Goal: Task Accomplishment & Management: Use online tool/utility

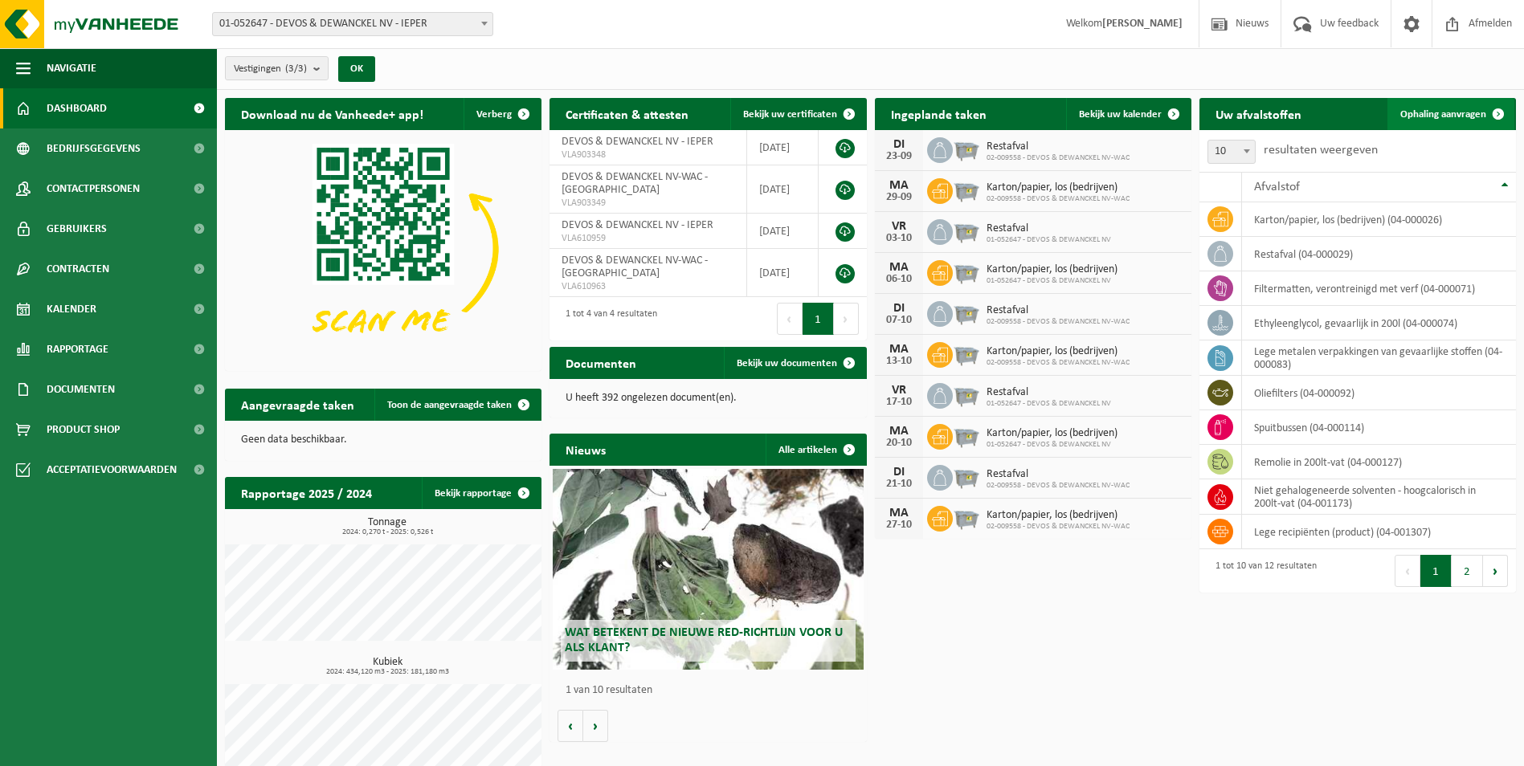
click at [1499, 107] on span at bounding box center [1498, 114] width 32 height 32
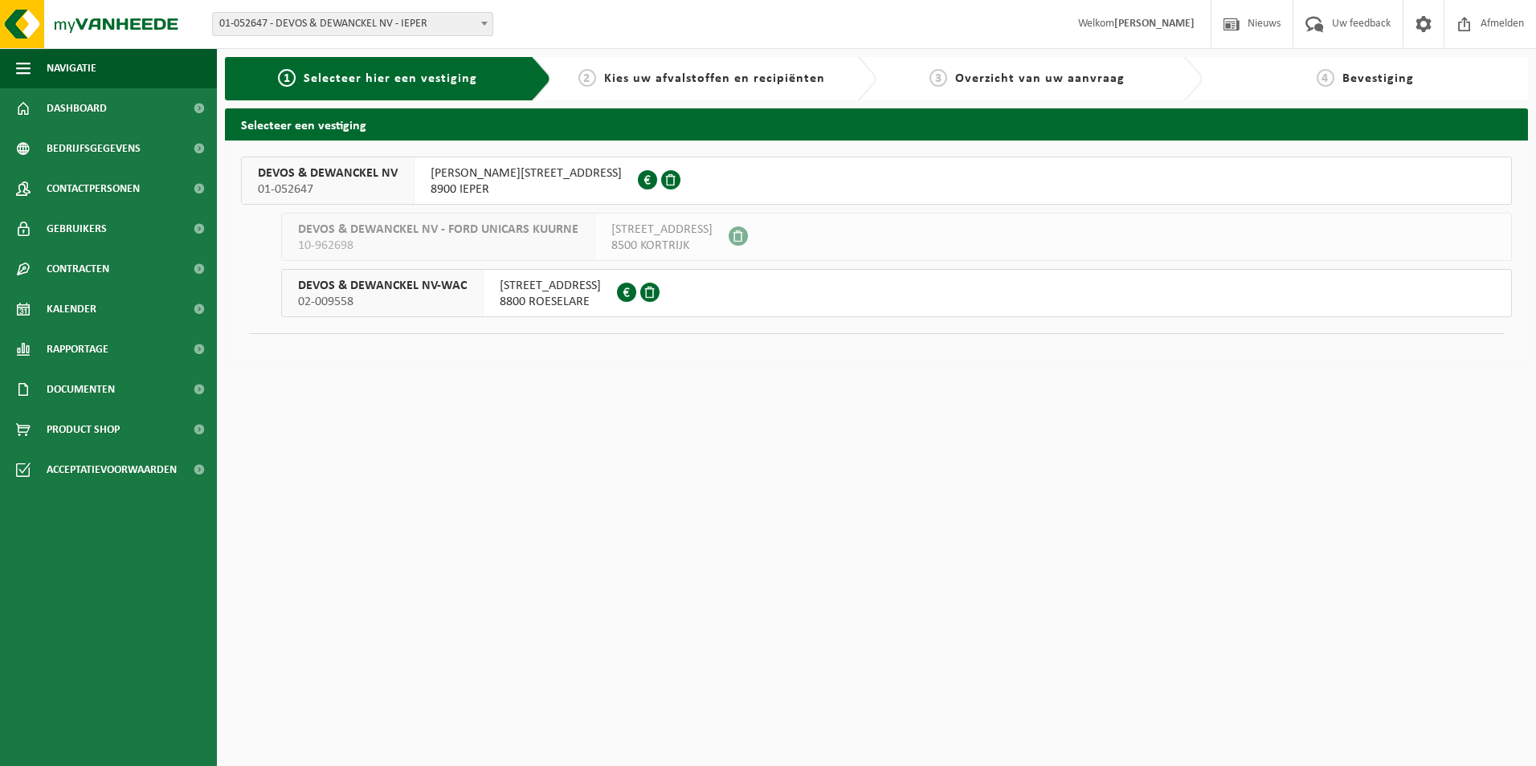
click at [479, 183] on span "8900 IEPER" at bounding box center [525, 190] width 191 height 16
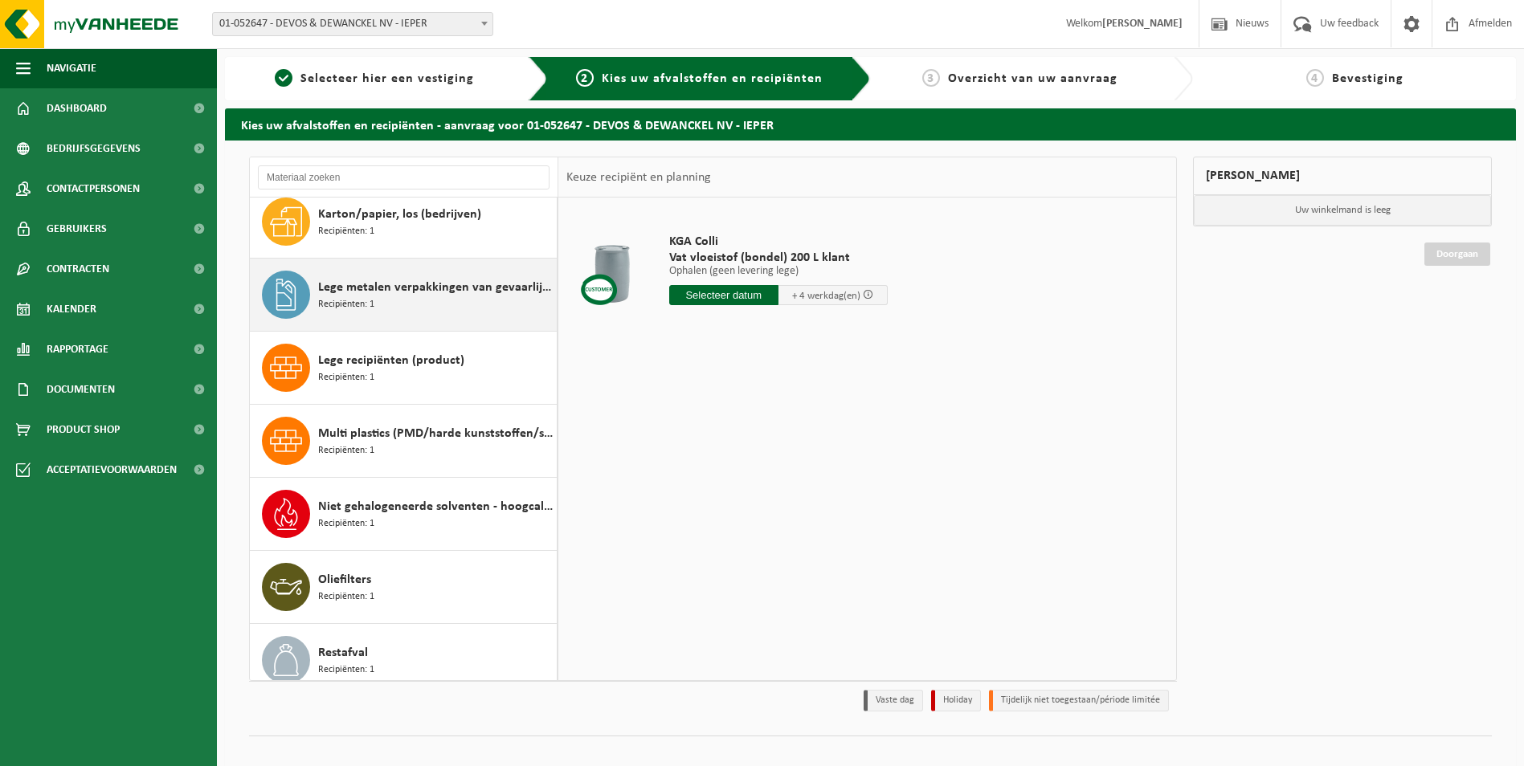
scroll to position [161, 0]
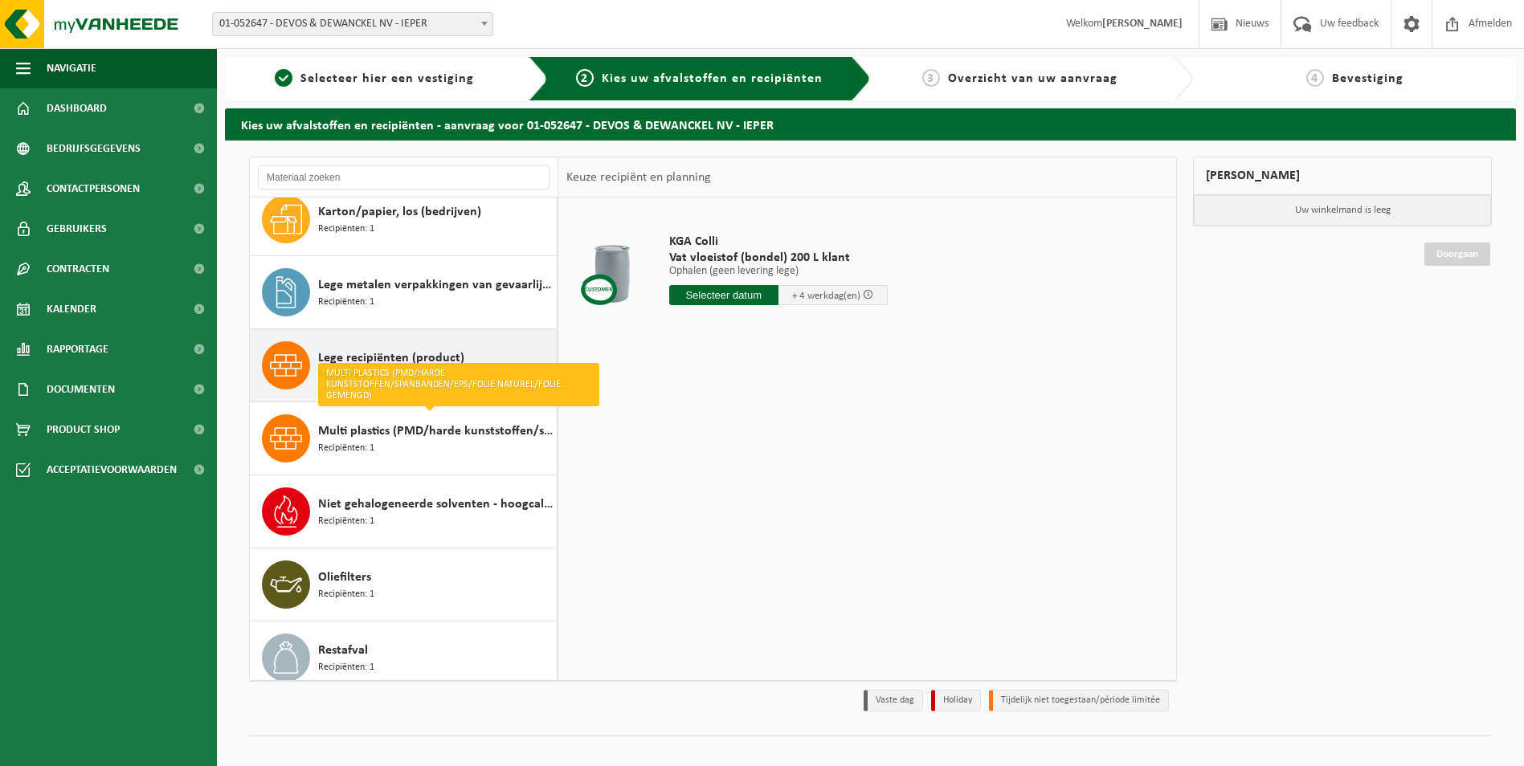
click at [490, 353] on div "Lege recipiënten (product) Recipiënten: 1" at bounding box center [435, 365] width 235 height 48
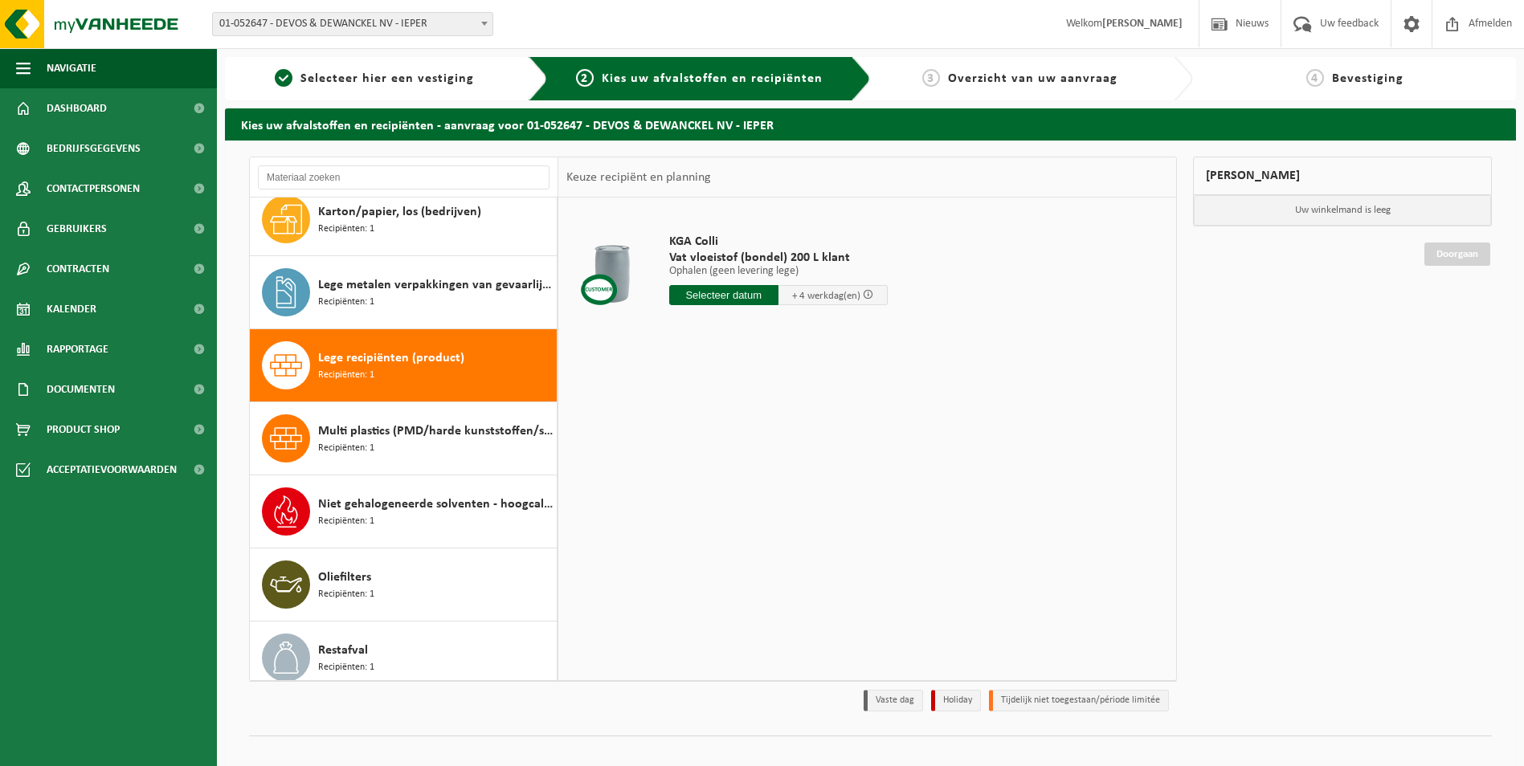
scroll to position [247, 0]
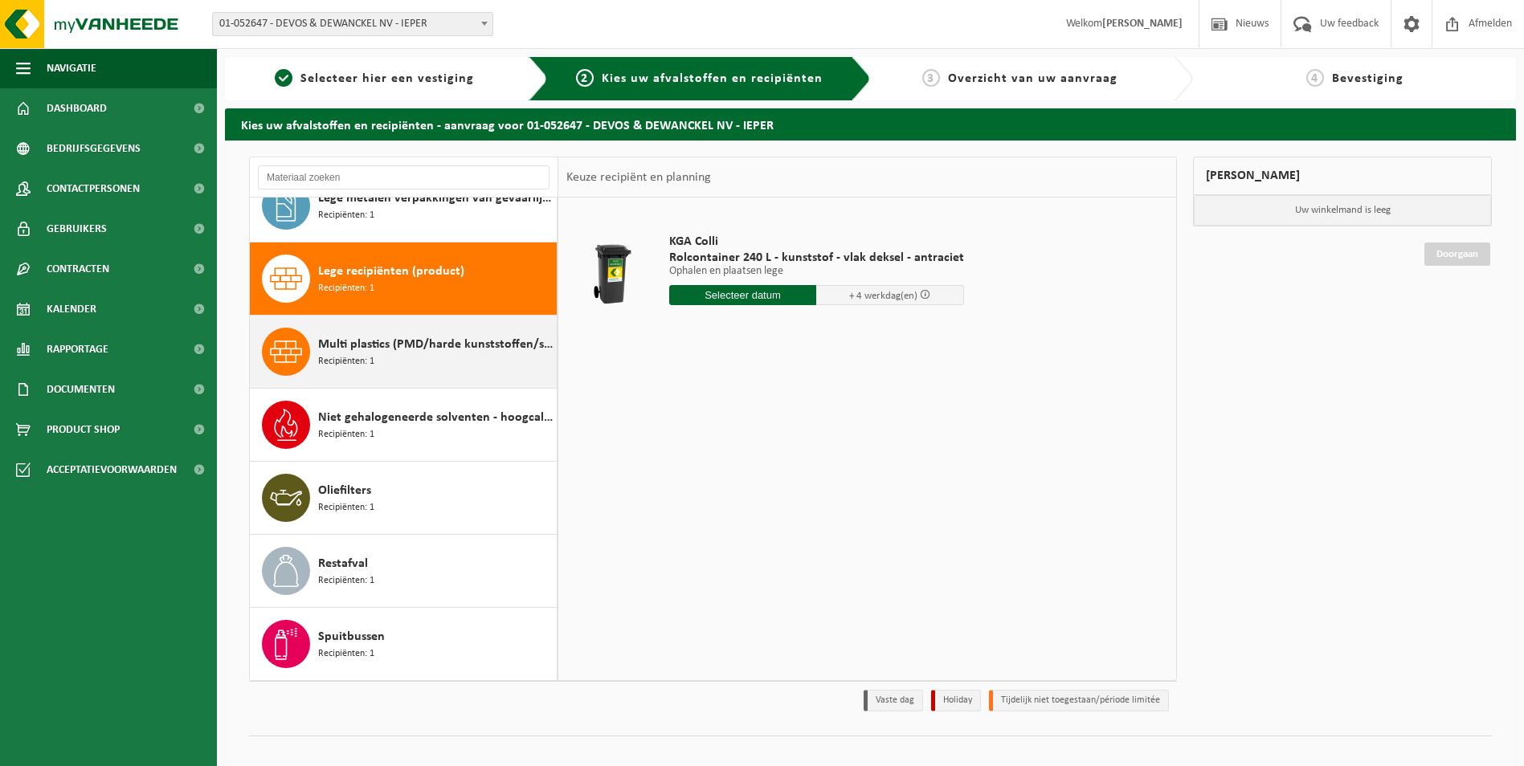
click at [451, 351] on span "Multi plastics (PMD/harde kunststoffen/spanbanden/EPS/folie naturel/folie gemen…" at bounding box center [435, 344] width 235 height 19
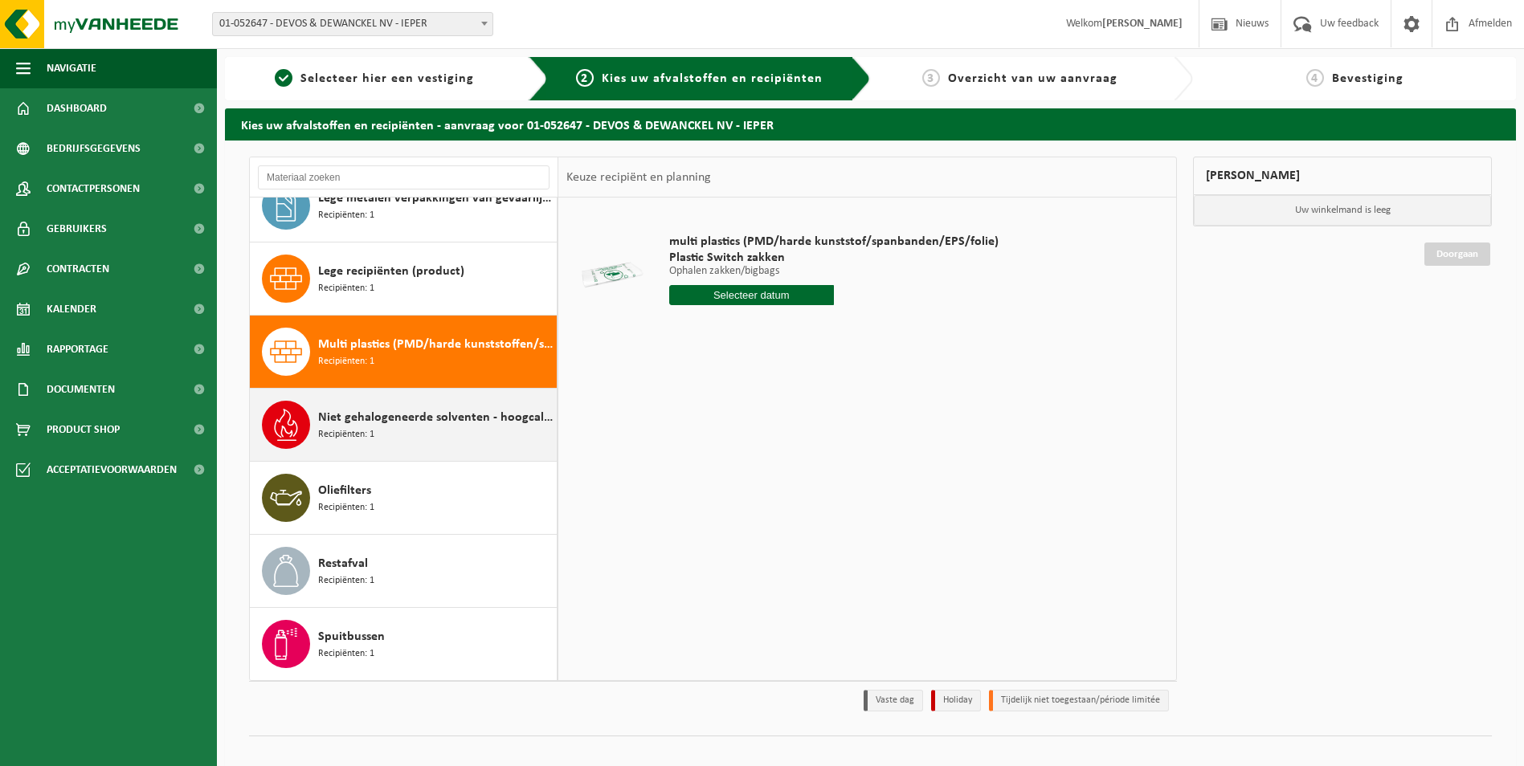
click at [442, 433] on div "Niet gehalogeneerde solventen - hoogcalorisch in 200lt-vat Recipiënten: 1" at bounding box center [435, 425] width 235 height 48
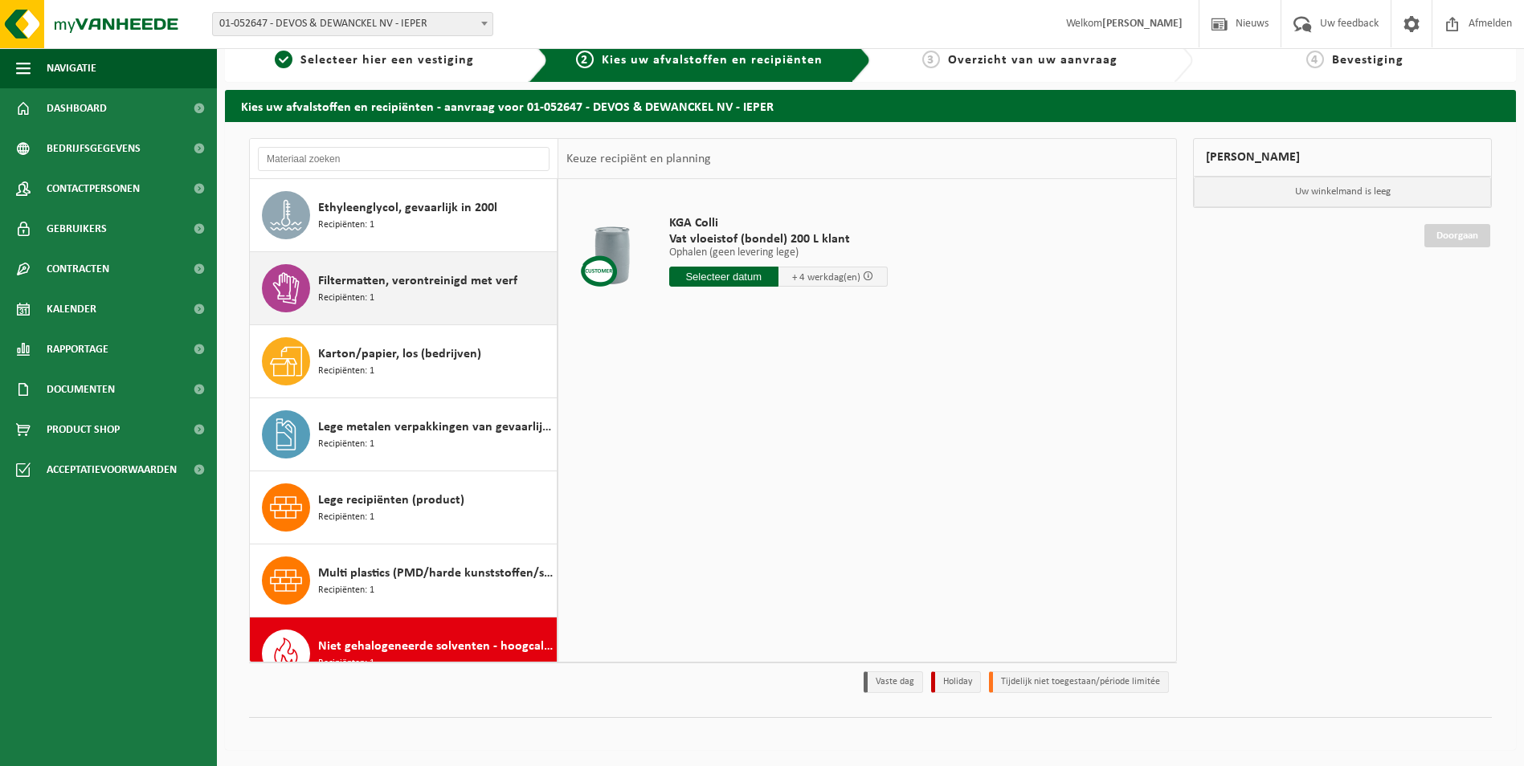
scroll to position [0, 0]
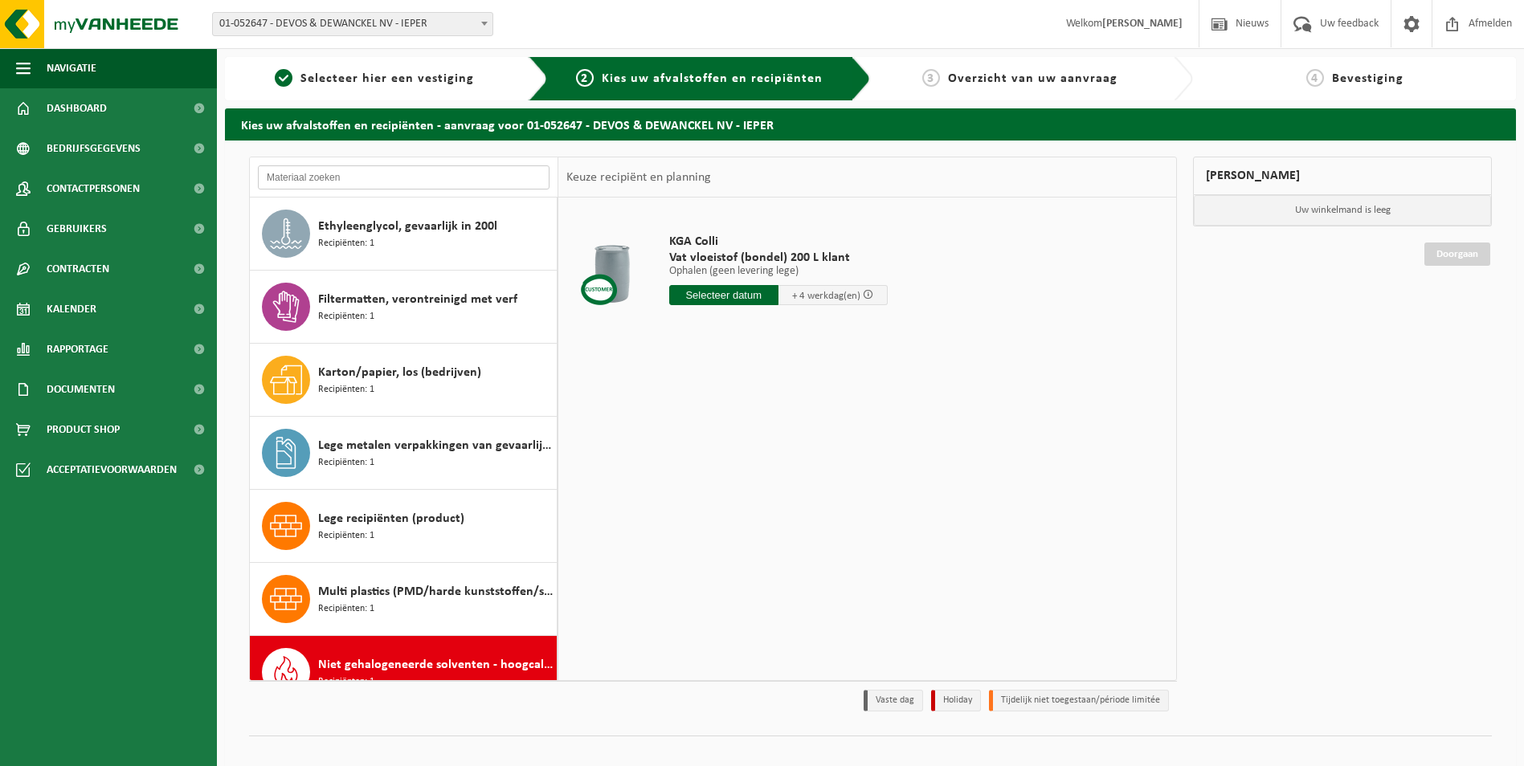
click at [316, 175] on input "text" at bounding box center [404, 177] width 292 height 24
